Goal: Task Accomplishment & Management: Use online tool/utility

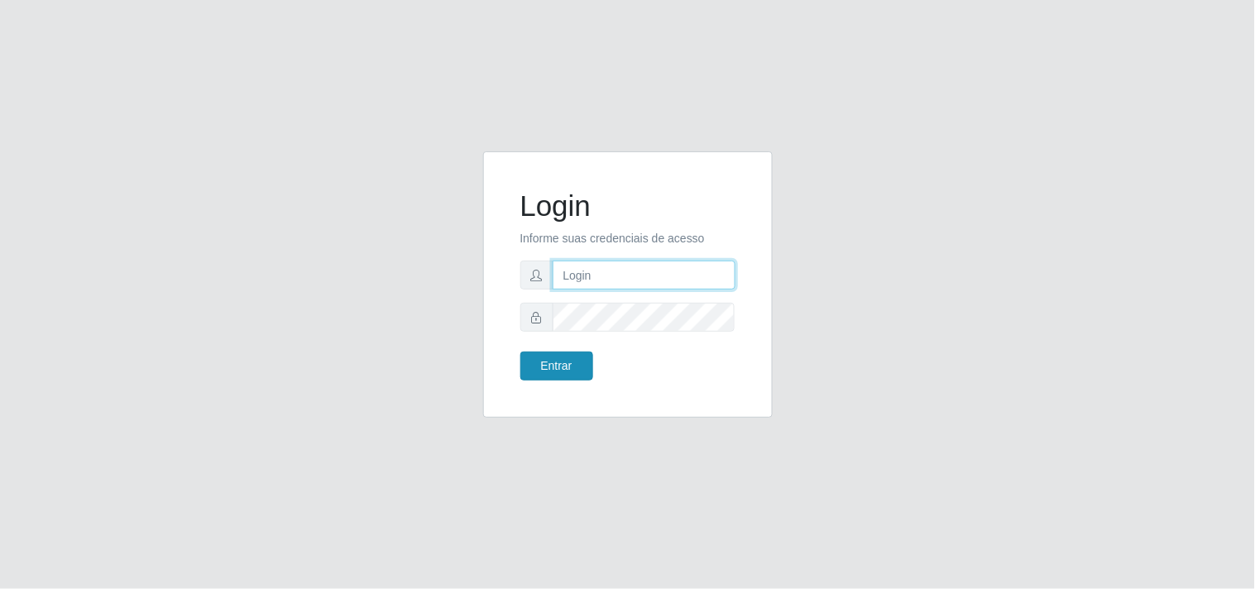
type input "[EMAIL_ADDRESS][DOMAIN_NAME]"
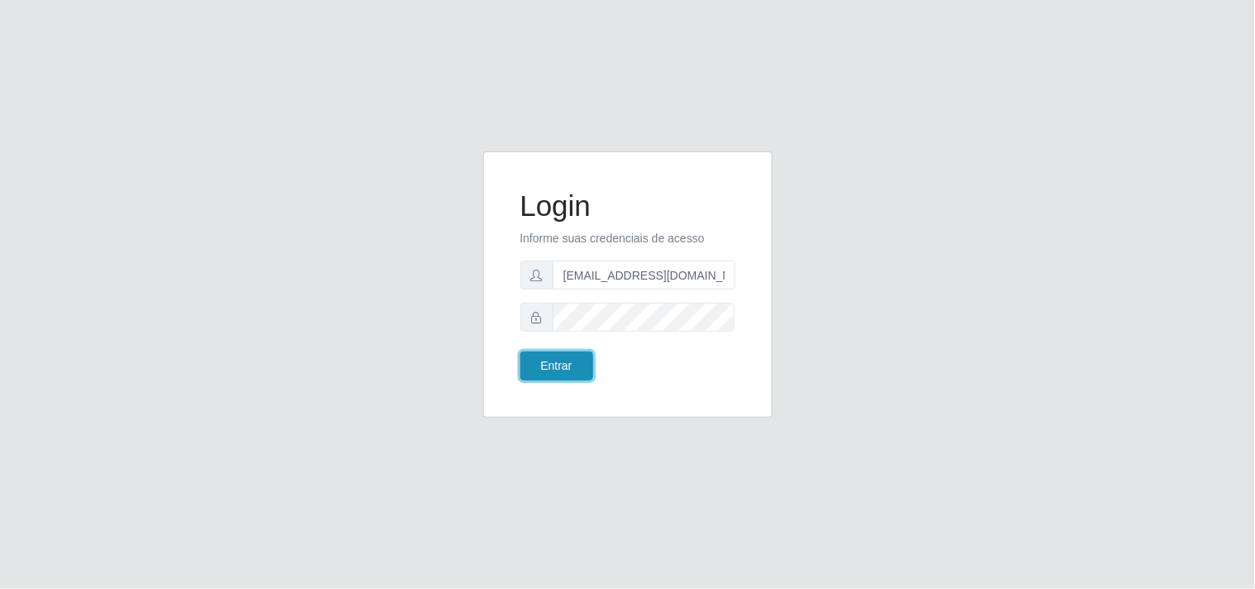
click at [572, 358] on button "Entrar" at bounding box center [556, 366] width 73 height 29
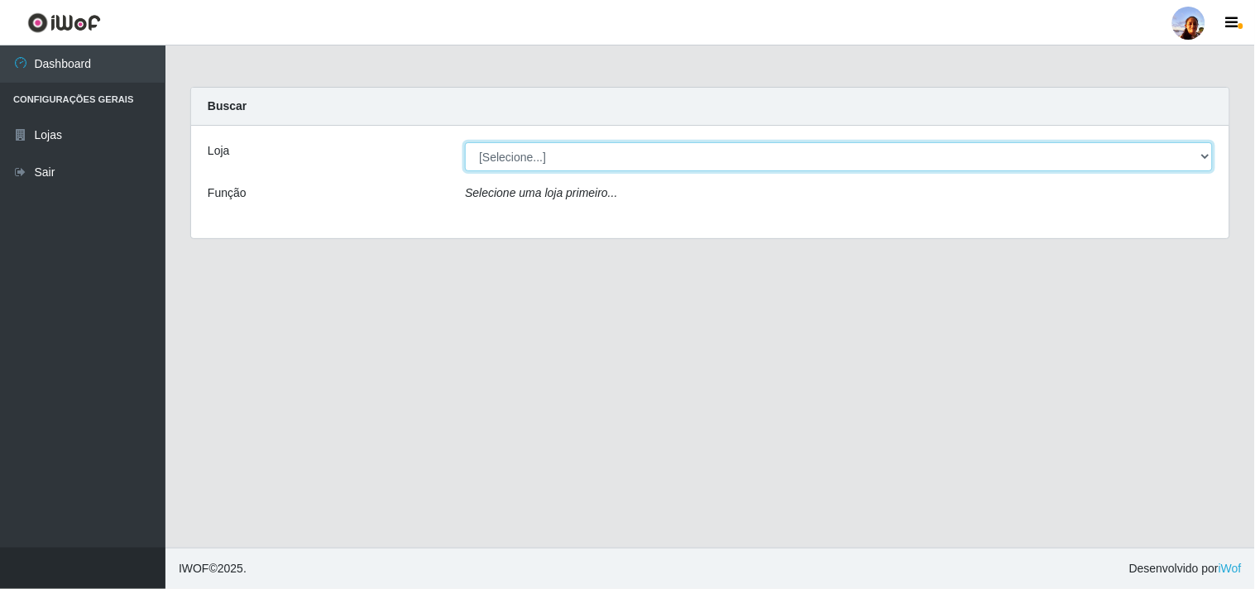
click at [1208, 162] on select "[Selecione...] Supermercado [GEOGRAPHIC_DATA]" at bounding box center [839, 156] width 748 height 29
select select "166"
click at [465, 142] on select "[Selecione...] Supermercado [GEOGRAPHIC_DATA]" at bounding box center [839, 156] width 748 height 29
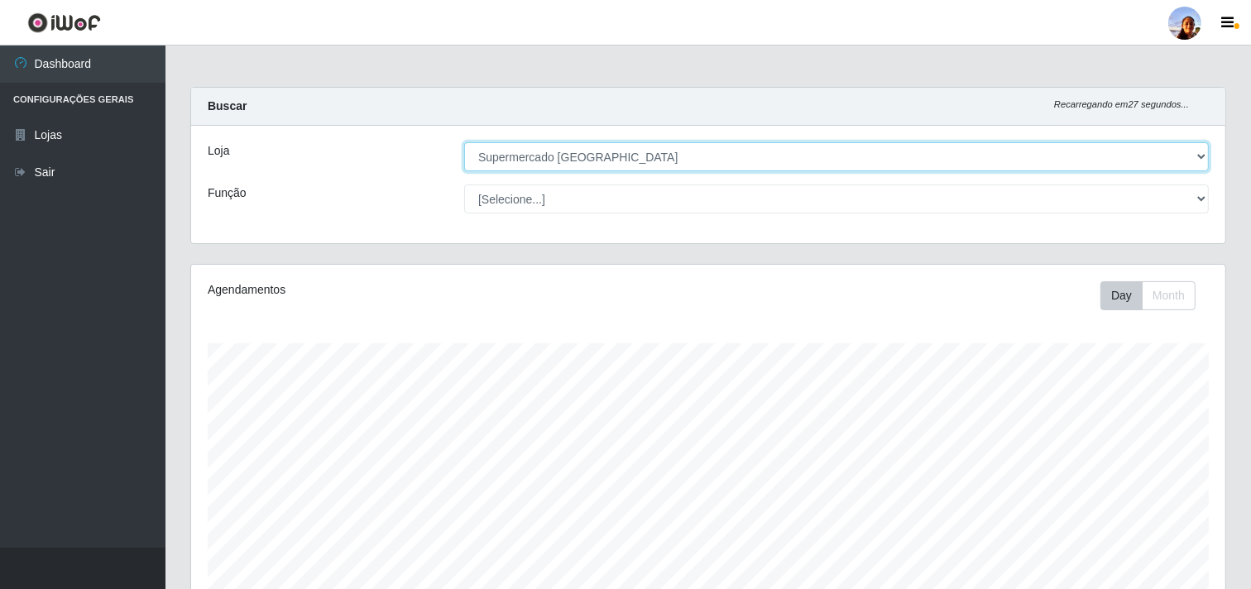
scroll to position [288, 0]
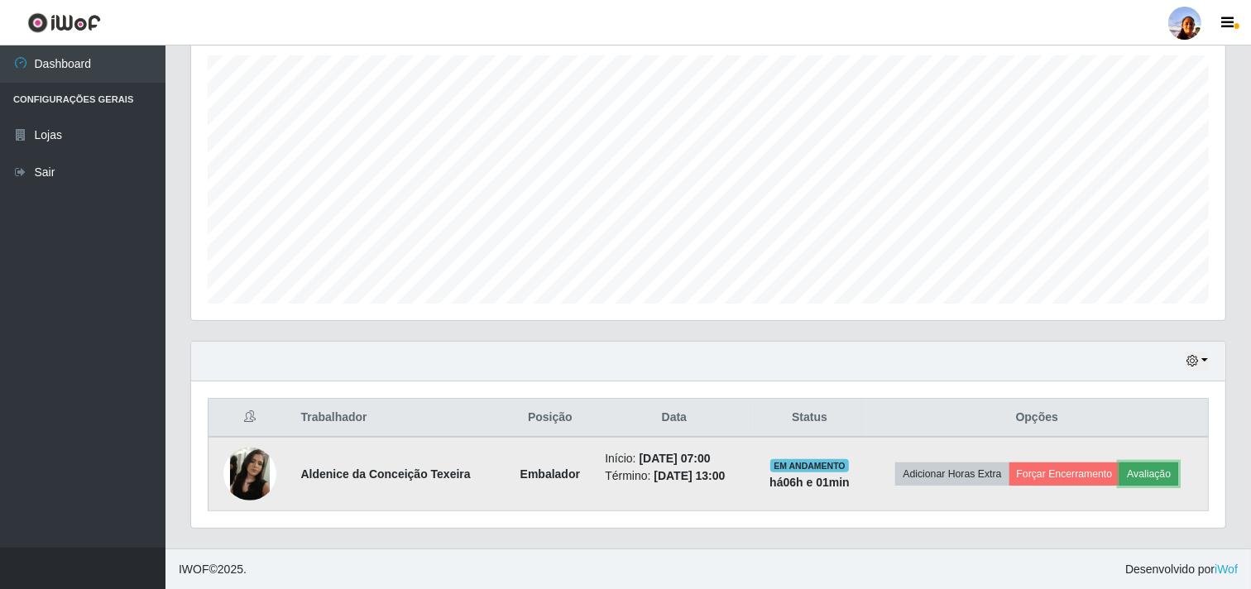
click at [1147, 477] on button "Avaliação" at bounding box center [1148, 473] width 59 height 23
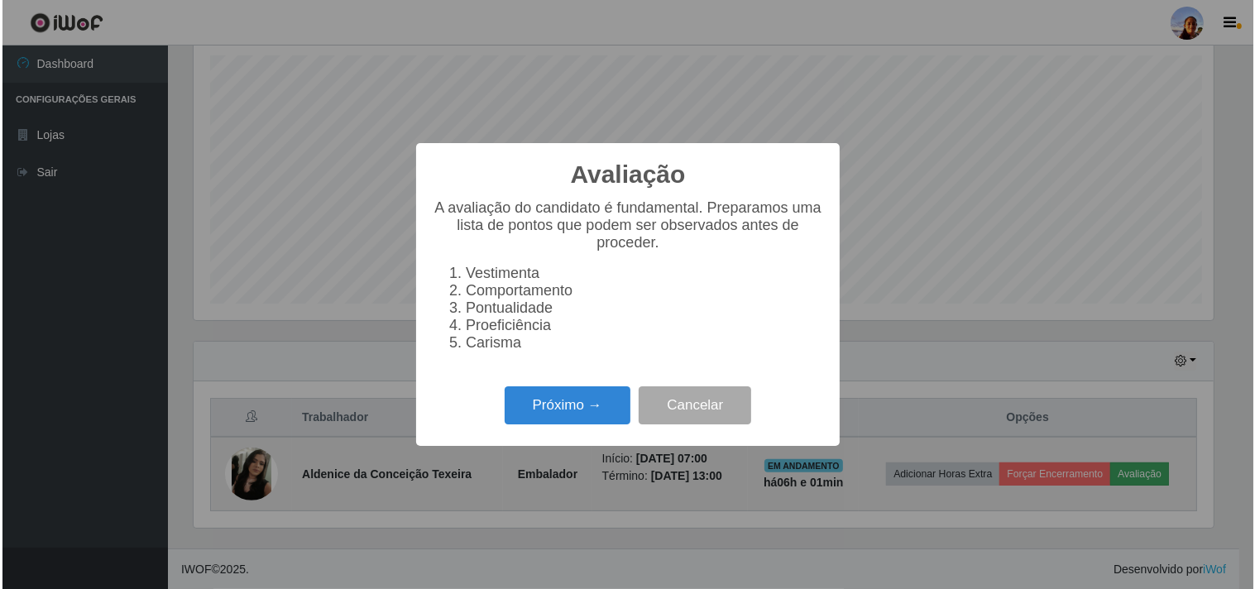
scroll to position [342, 1023]
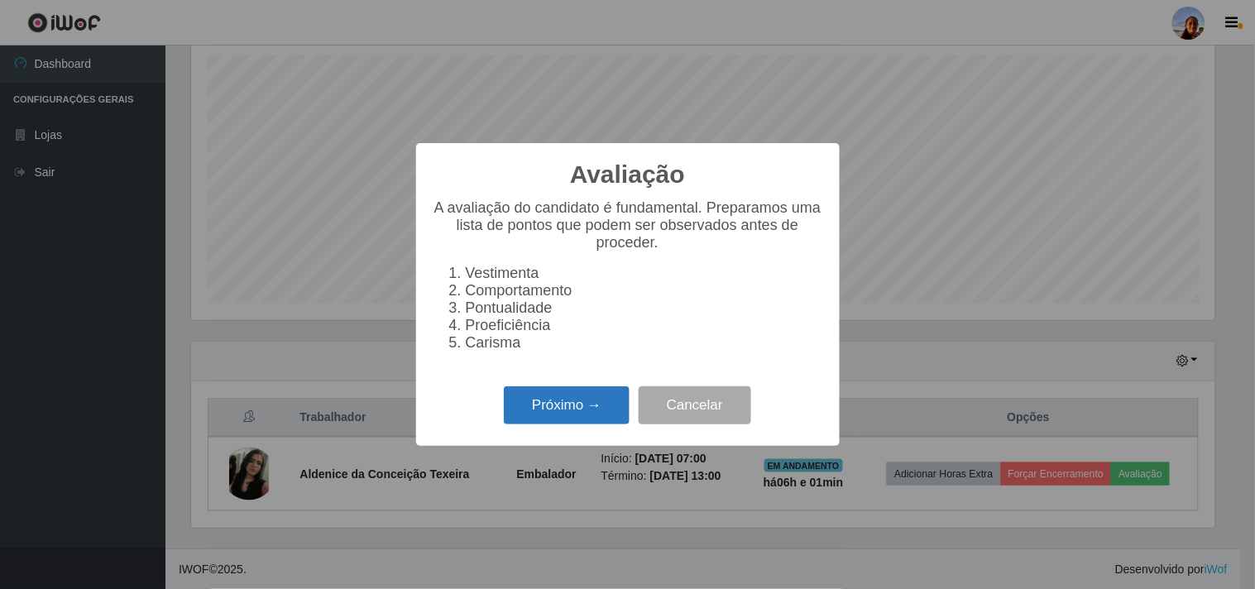
click at [542, 407] on button "Próximo →" at bounding box center [567, 405] width 126 height 39
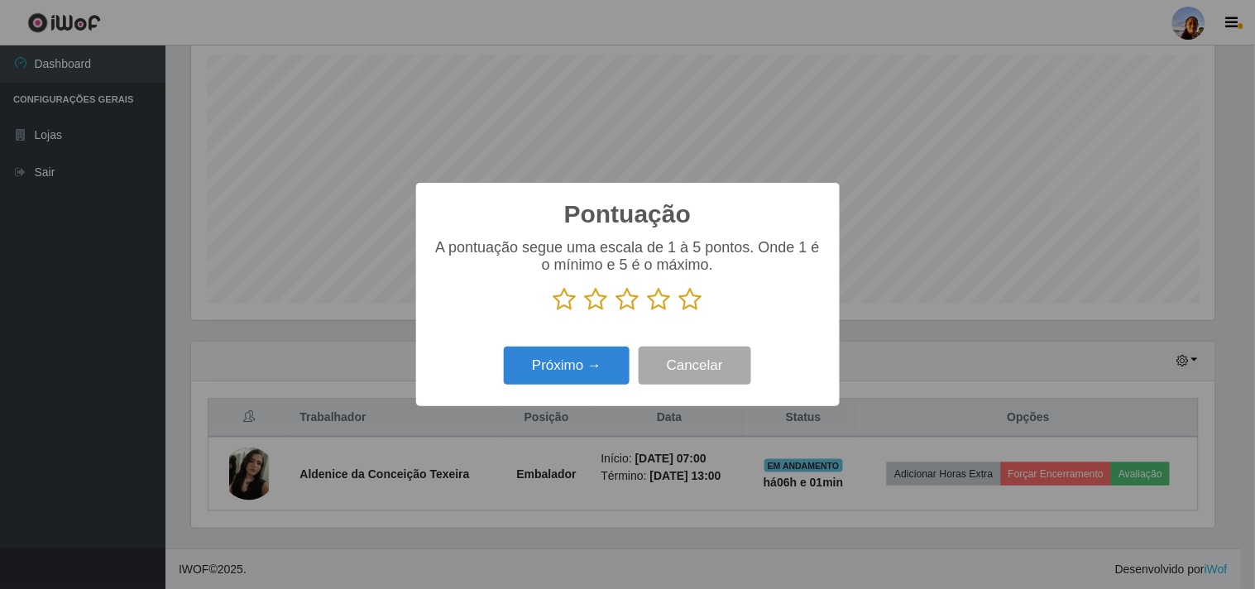
scroll to position [826947, 826266]
click at [689, 304] on icon at bounding box center [690, 299] width 23 height 25
click at [679, 312] on input "radio" at bounding box center [679, 312] width 0 height 0
click at [540, 368] on button "Próximo →" at bounding box center [567, 366] width 126 height 39
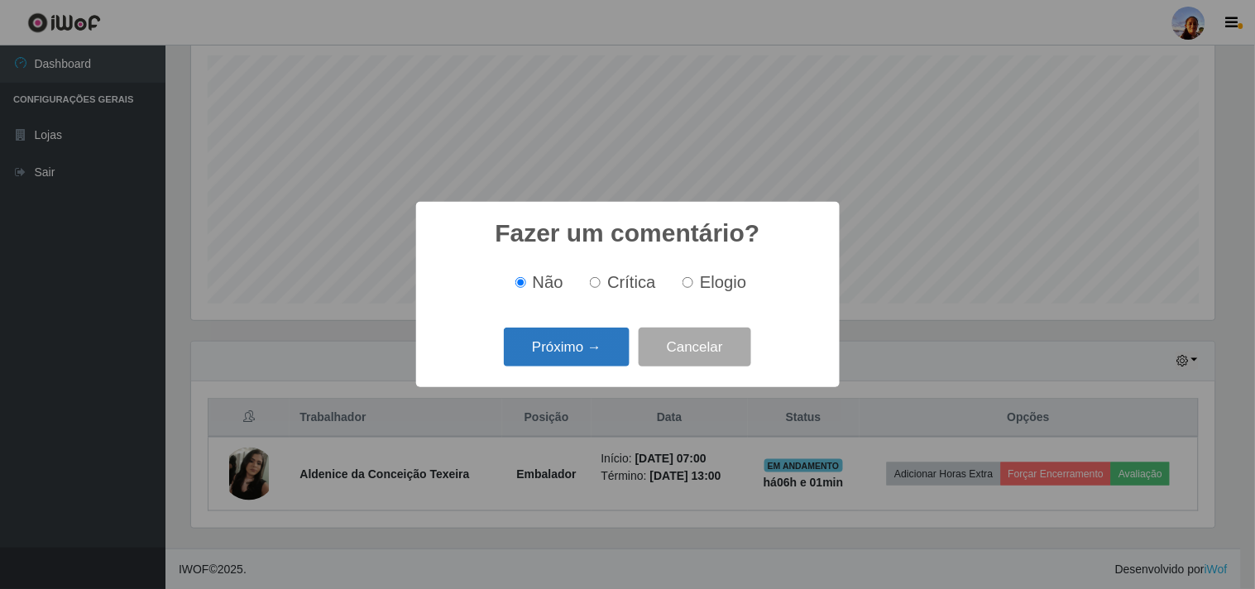
click at [541, 358] on button "Próximo →" at bounding box center [567, 347] width 126 height 39
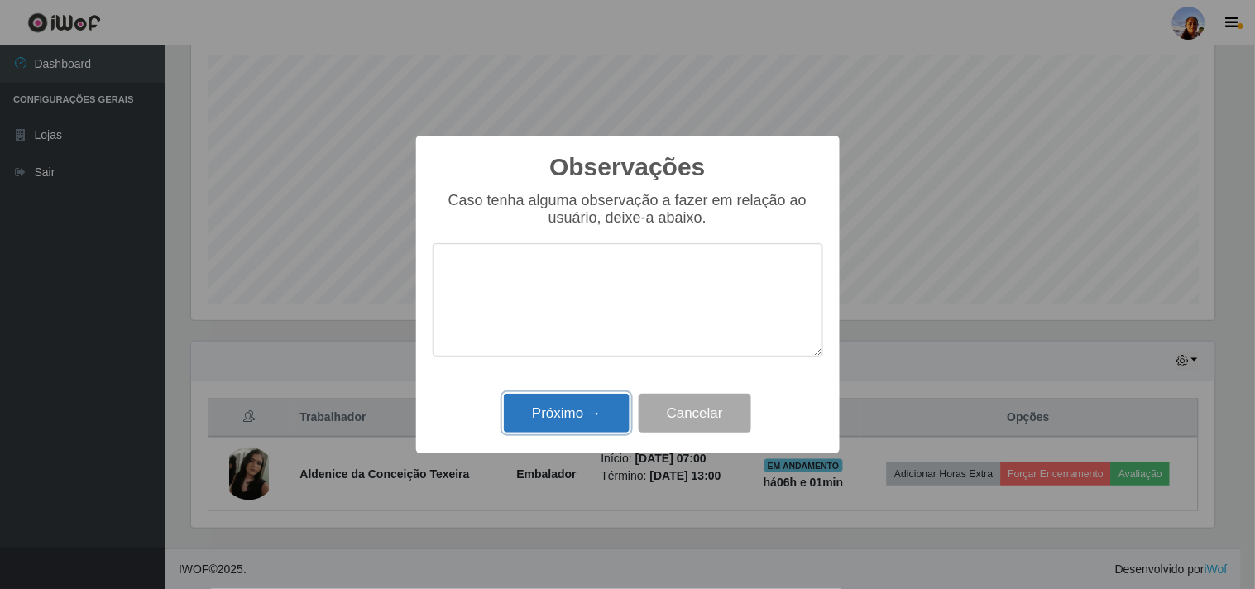
click at [555, 407] on button "Próximo →" at bounding box center [567, 413] width 126 height 39
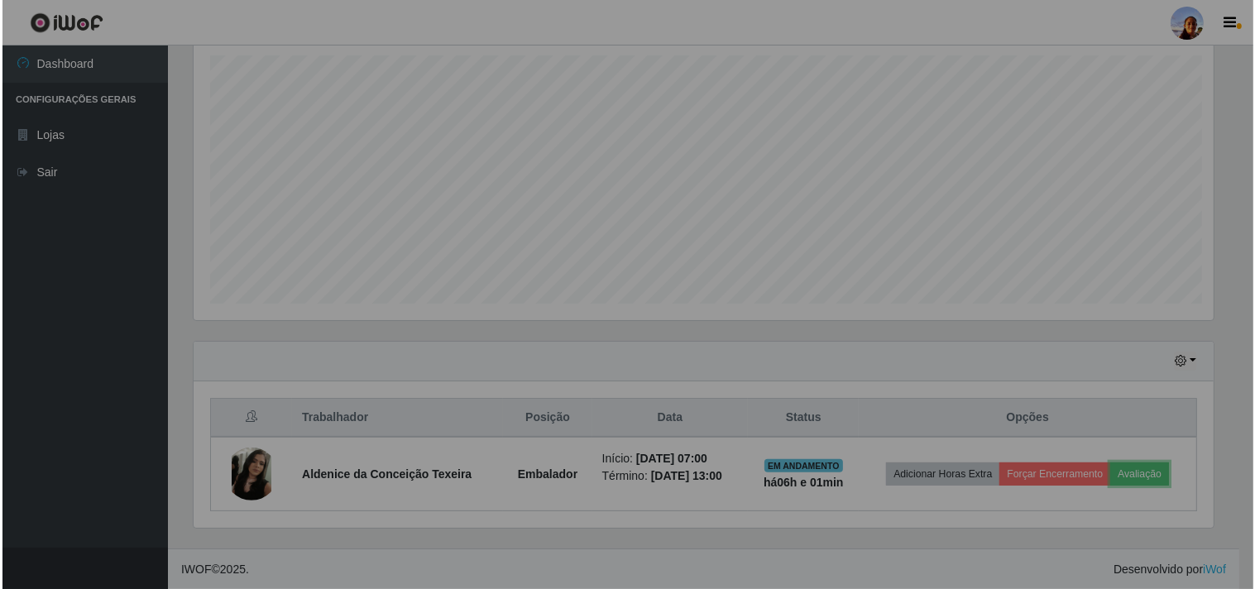
scroll to position [342, 1034]
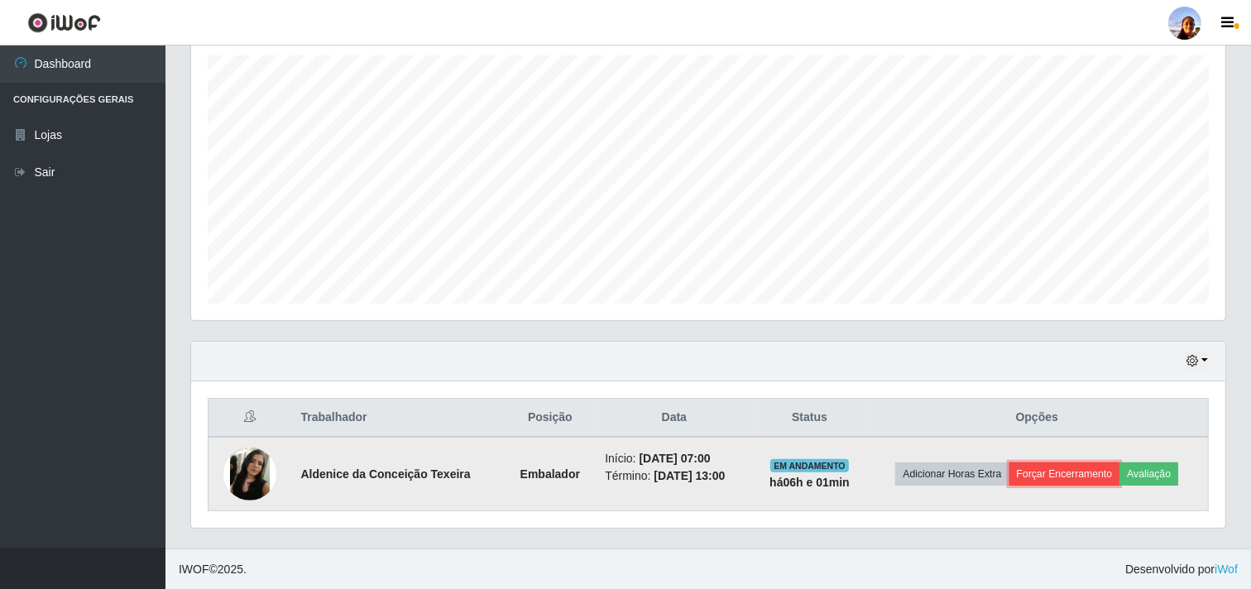
click at [1105, 478] on button "Forçar Encerramento" at bounding box center [1064, 473] width 111 height 23
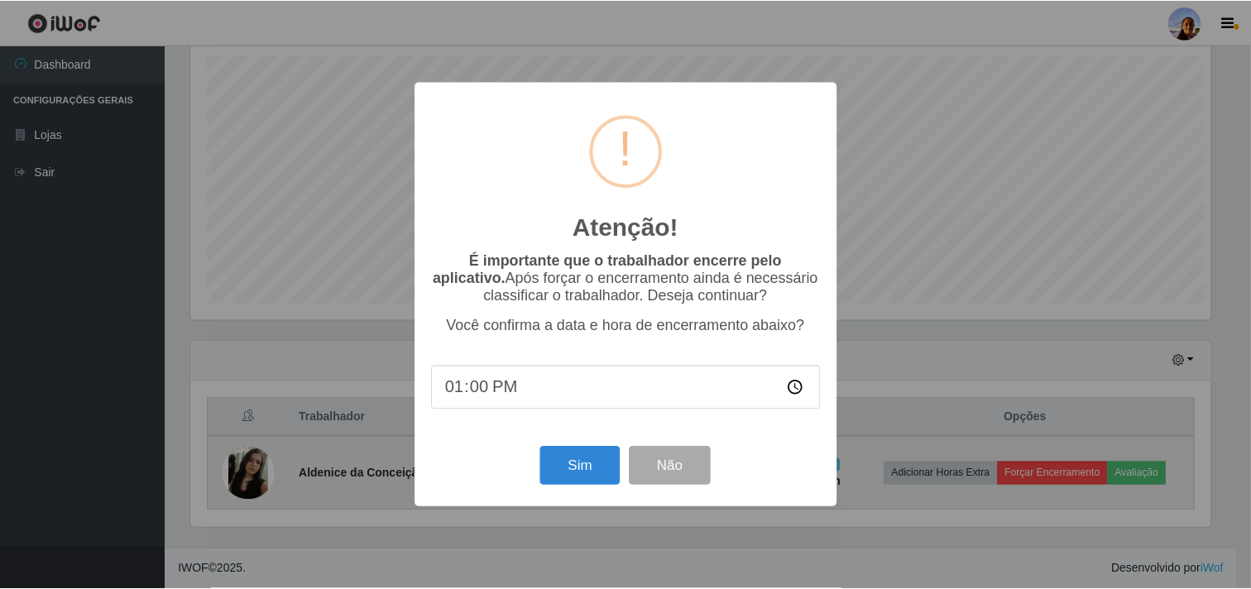
scroll to position [342, 1023]
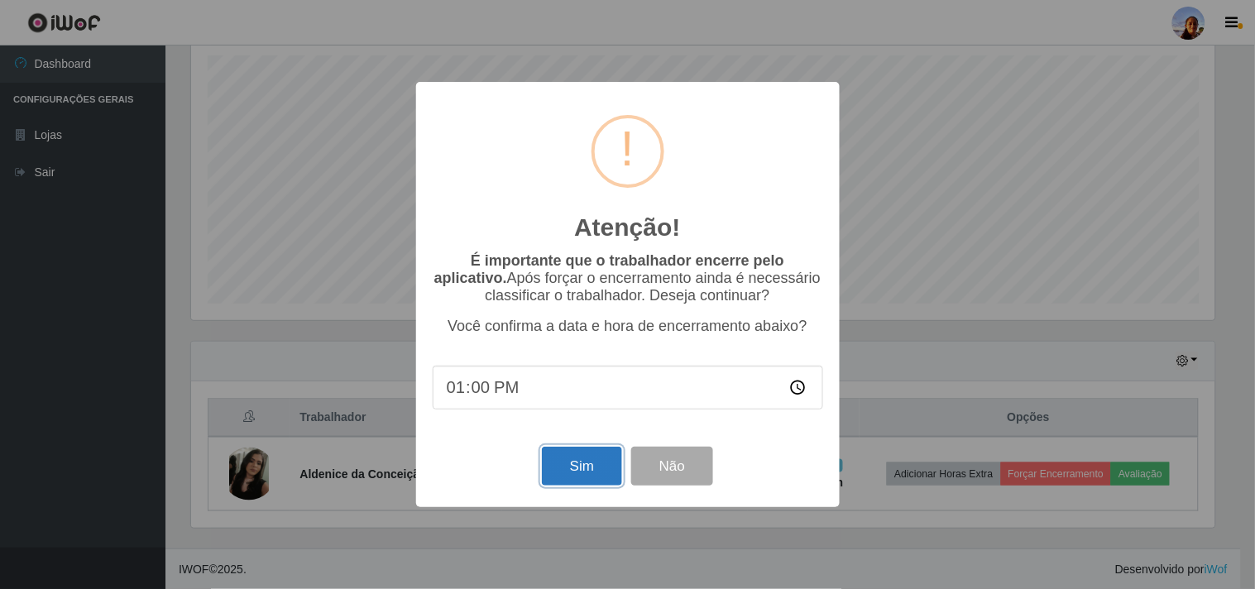
click at [577, 472] on button "Sim" at bounding box center [582, 466] width 80 height 39
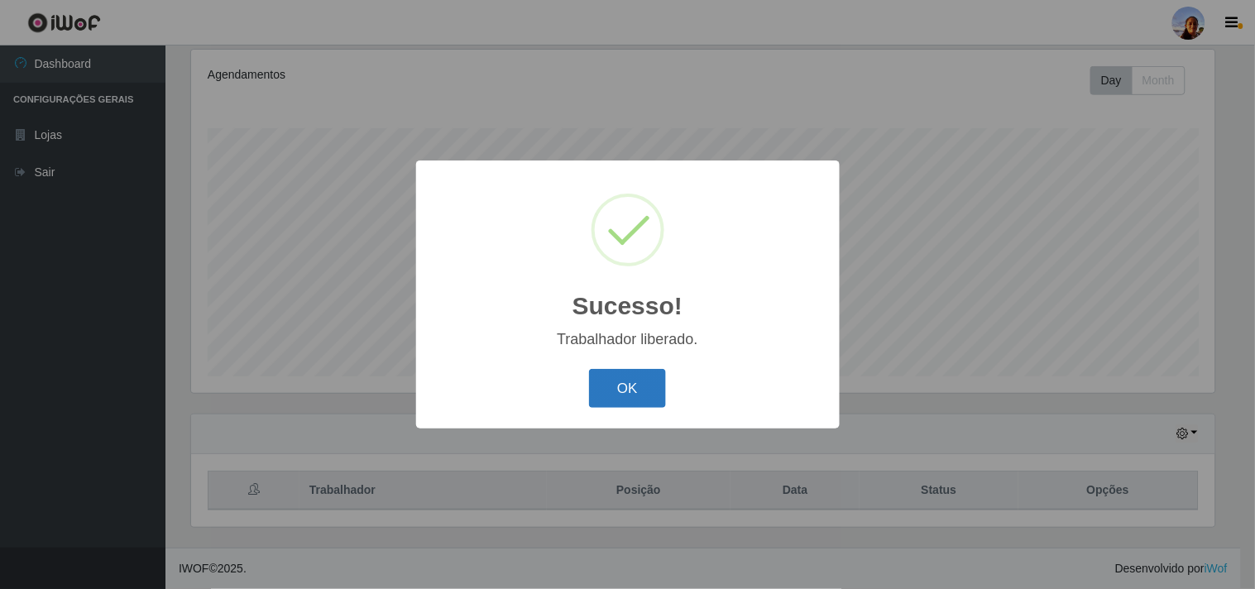
click at [625, 386] on button "OK" at bounding box center [627, 388] width 77 height 39
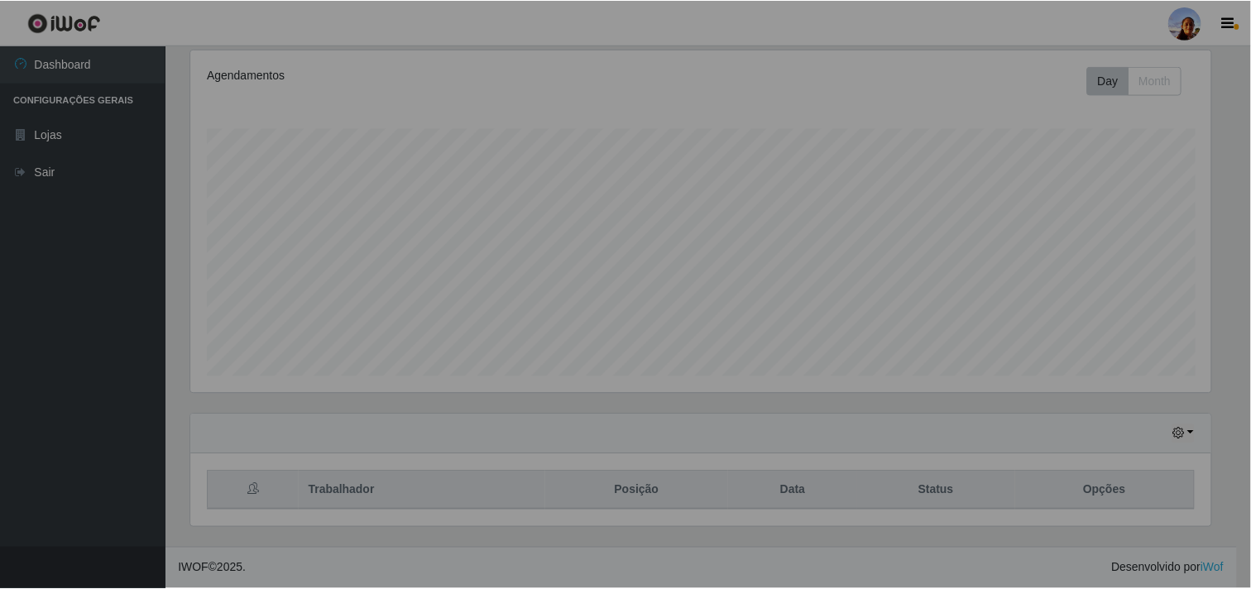
scroll to position [342, 1034]
